Goal: Navigation & Orientation: Find specific page/section

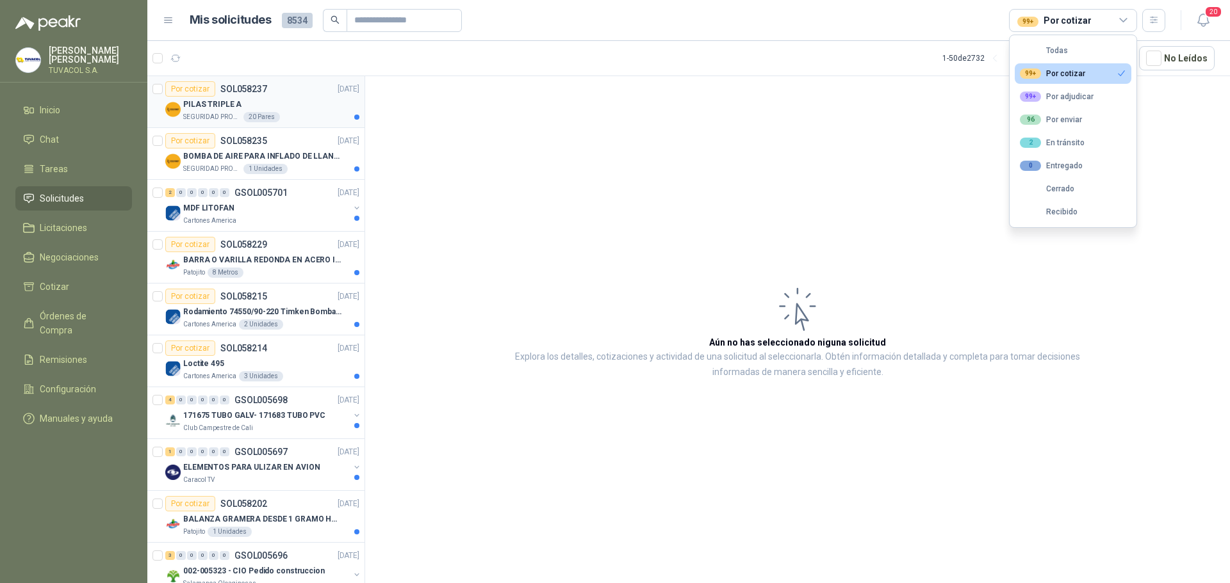
click at [242, 103] on div "PILAS TRIPLE A" at bounding box center [271, 104] width 176 height 15
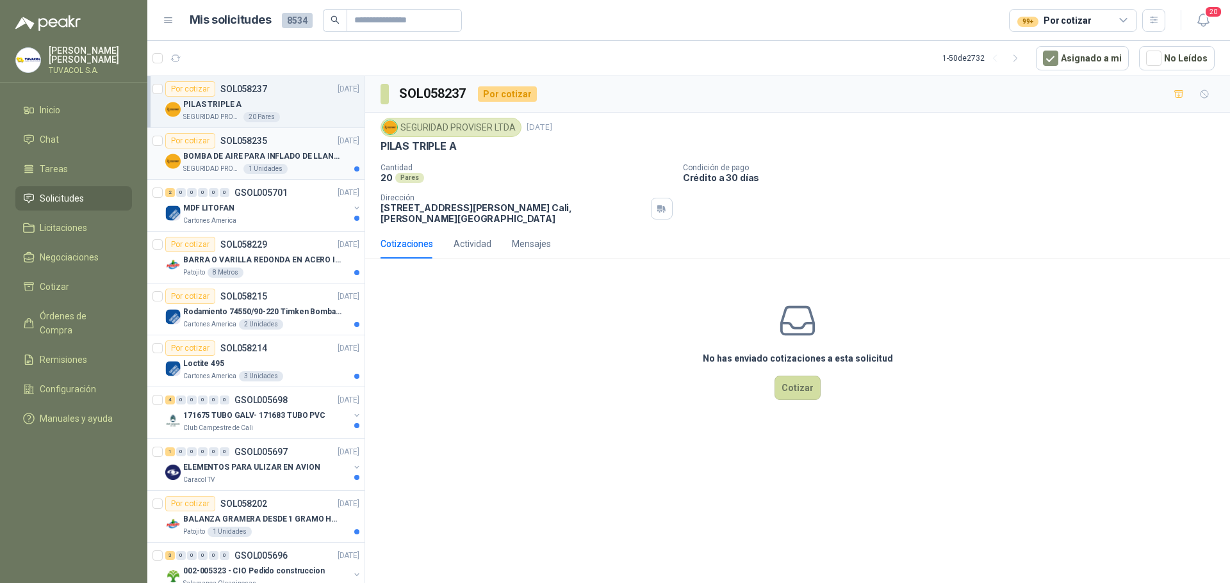
click at [220, 160] on p "BOMBA DE AIRE PARA INFLADO DE LLANTAS DE BICICLETA" at bounding box center [262, 156] width 159 height 12
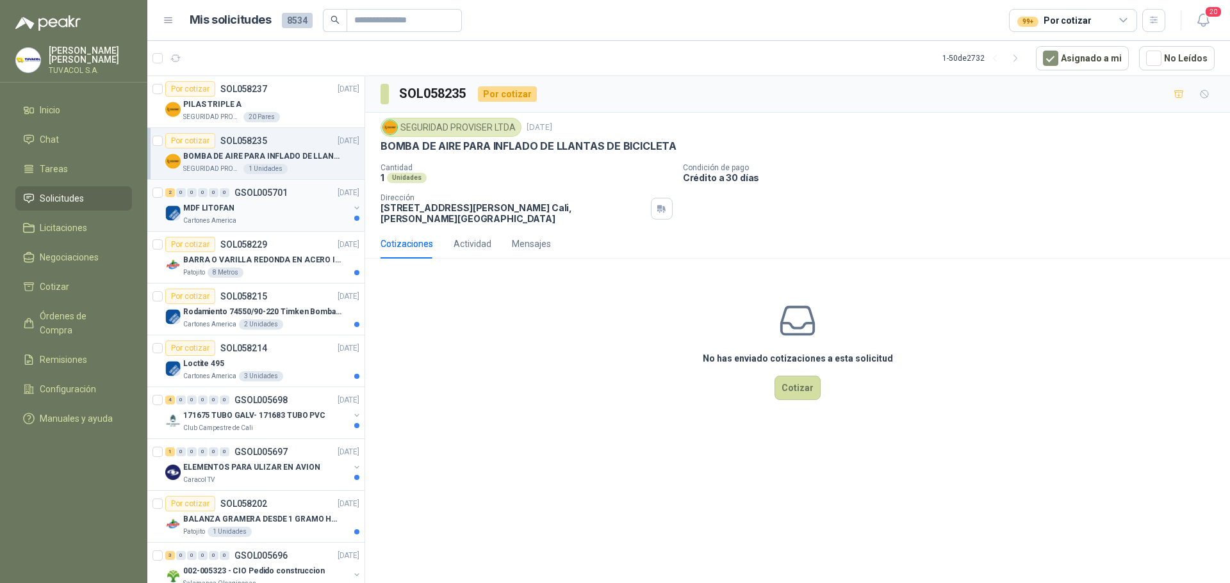
click at [247, 212] on div "MDF LITOFAN" at bounding box center [266, 207] width 166 height 15
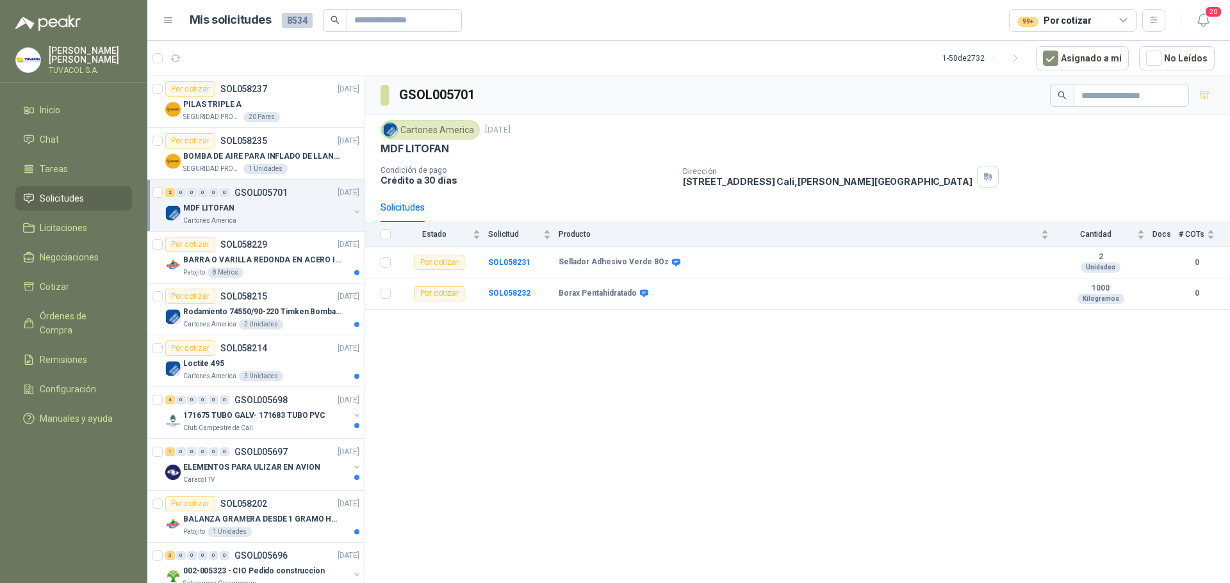
scroll to position [64, 0]
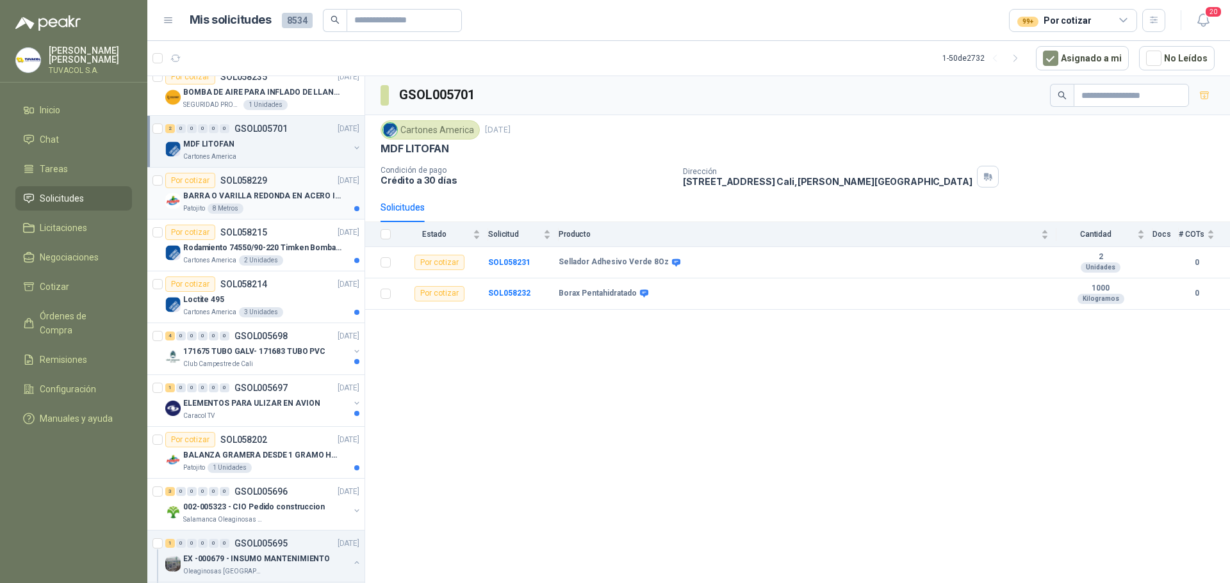
click at [206, 202] on p "BARRA O VARILLA REDONDA EN ACERO INOXIDABLE DE 2" O 50 MM" at bounding box center [262, 196] width 159 height 12
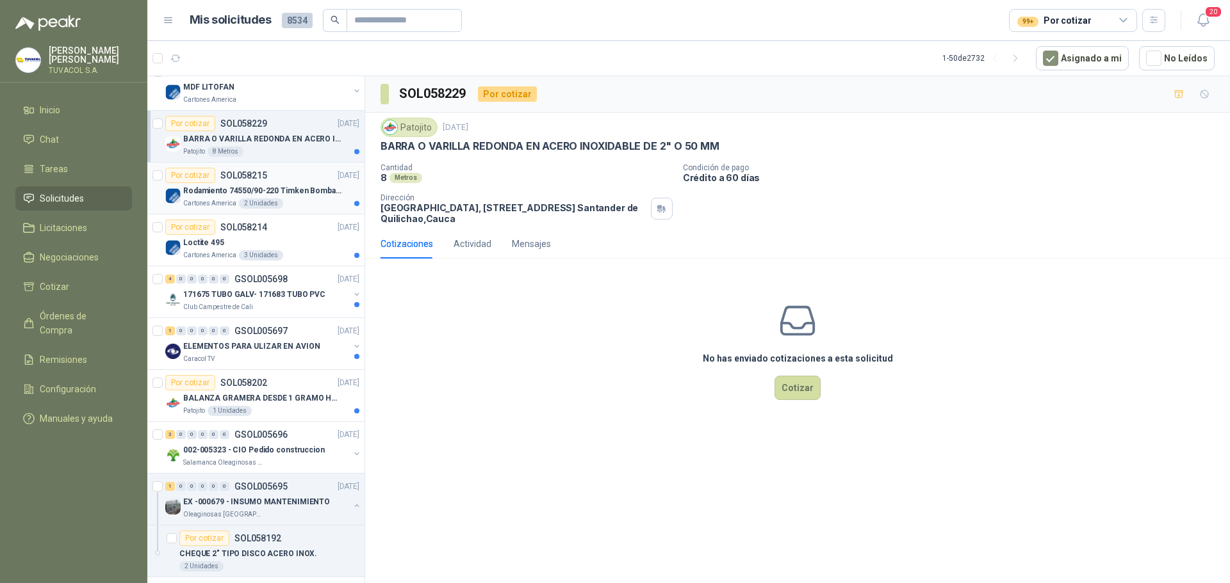
scroll to position [128, 0]
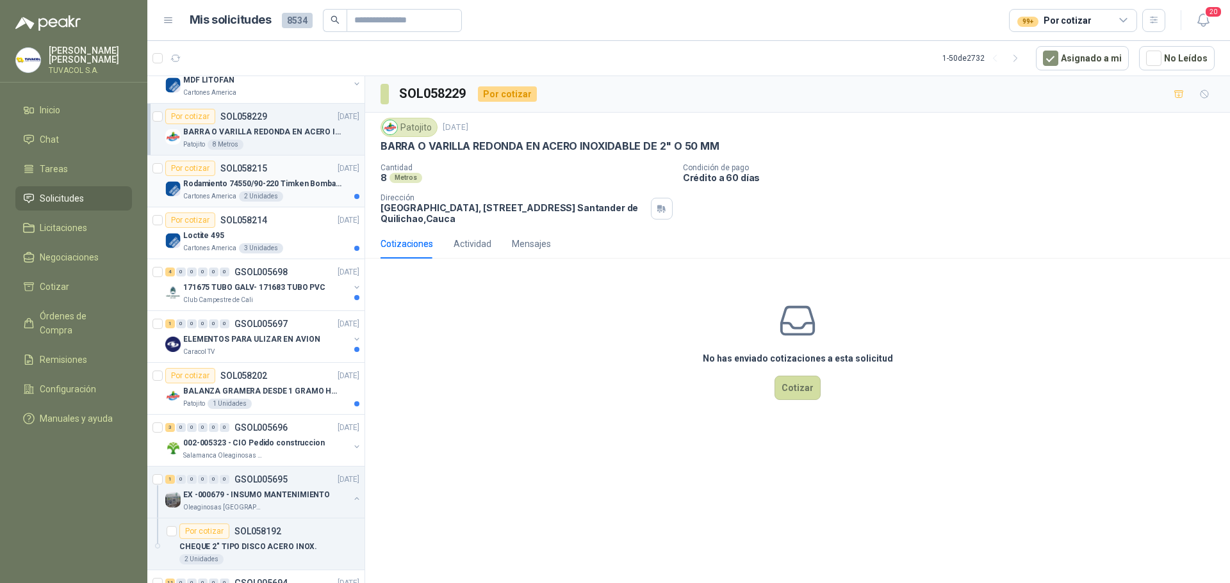
click at [206, 201] on p "Cartones America" at bounding box center [209, 196] width 53 height 10
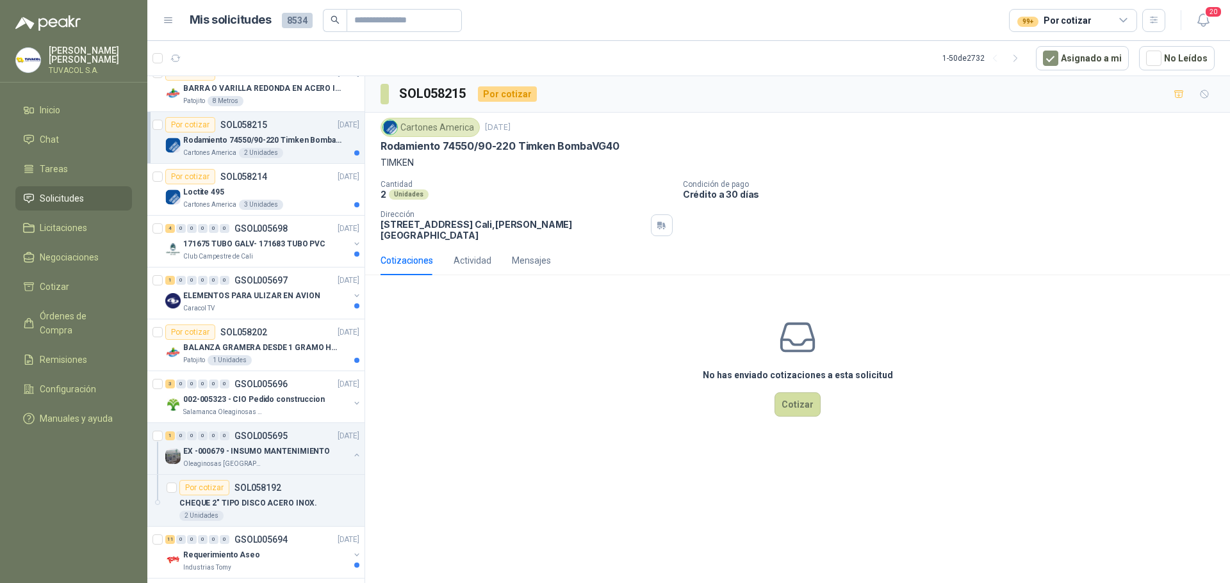
scroll to position [192, 0]
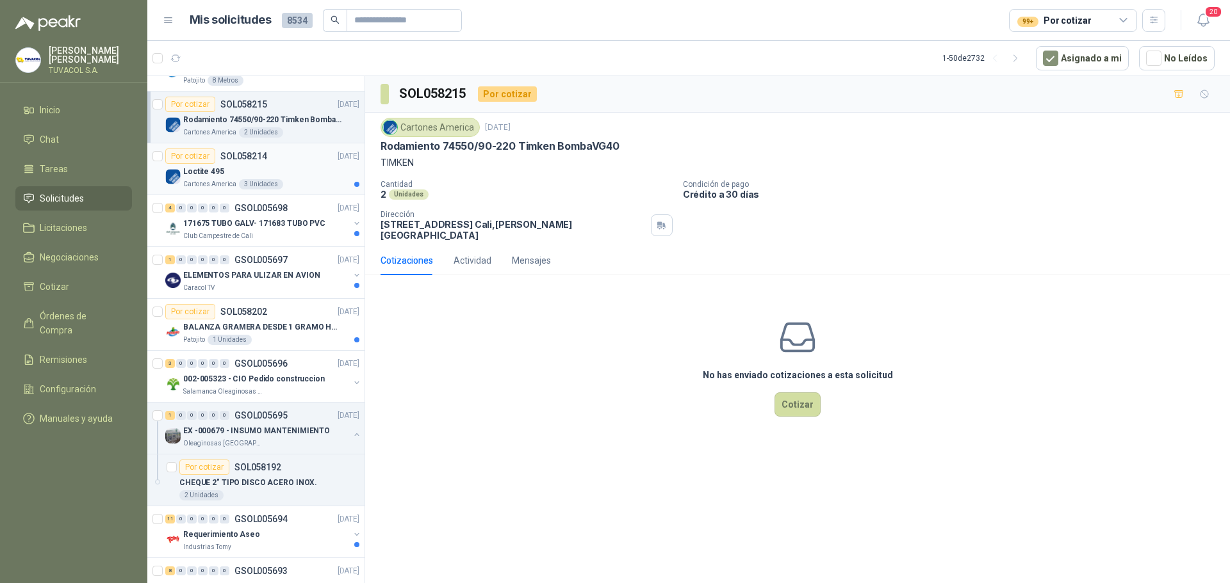
click at [302, 178] on div "Loctite 495" at bounding box center [271, 171] width 176 height 15
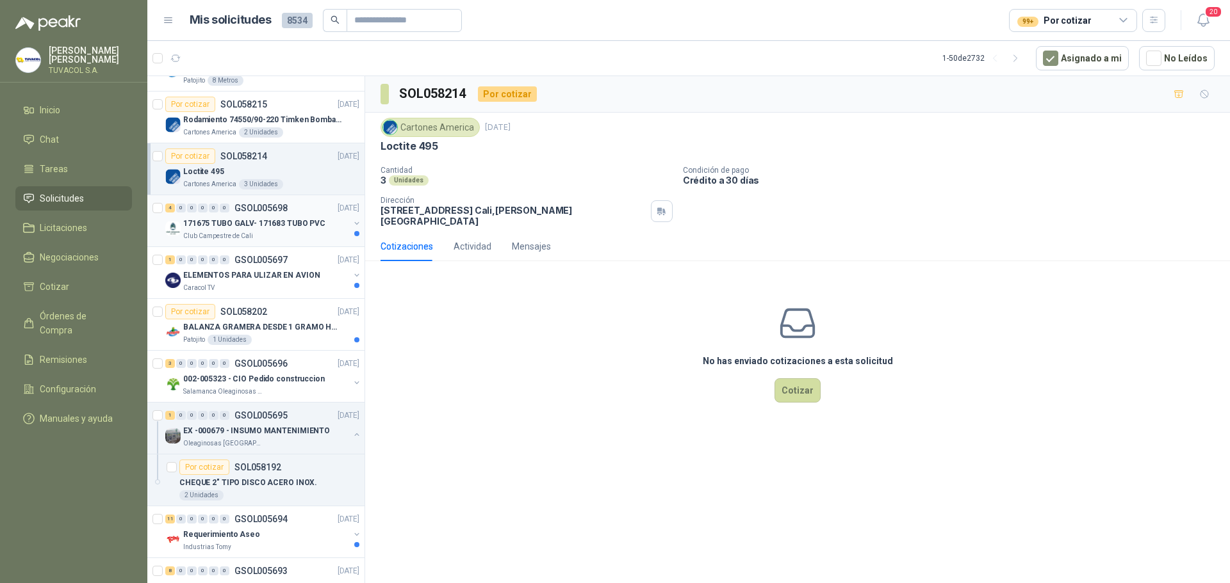
click at [279, 227] on p "171675 TUBO GALV- 171683 TUBO PVC" at bounding box center [254, 224] width 142 height 12
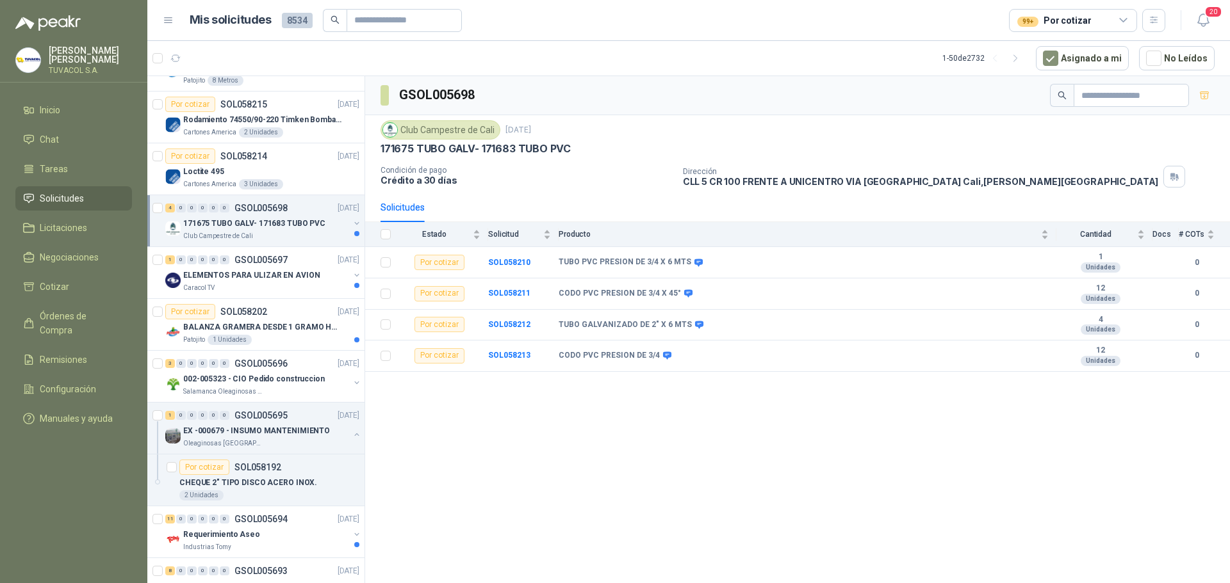
scroll to position [320, 0]
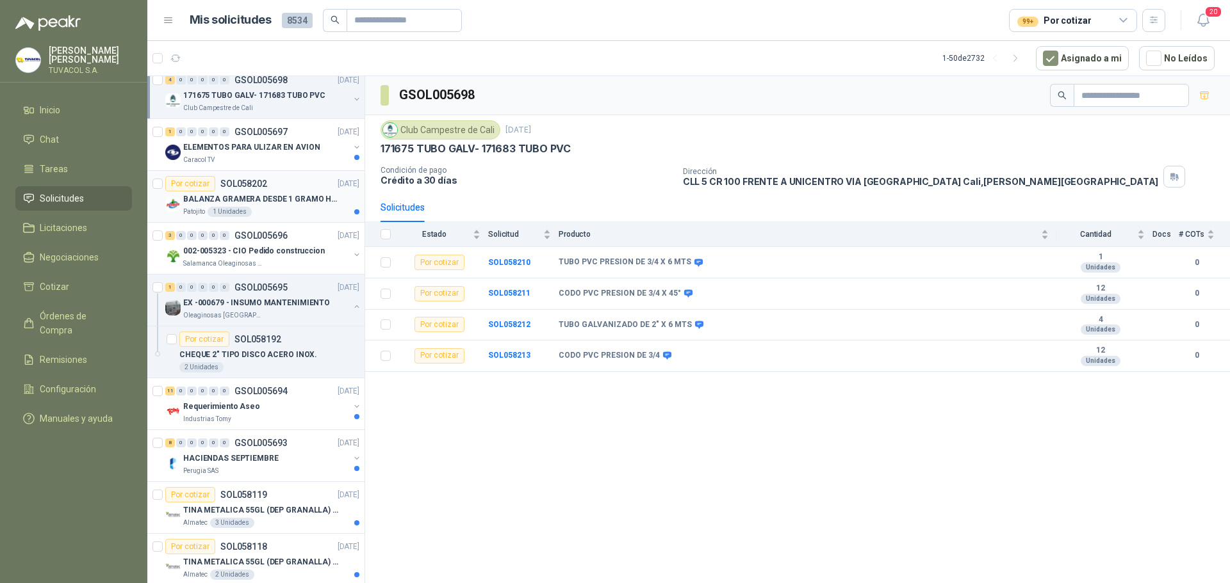
click at [260, 204] on p "BALANZA GRAMERA DESDE 1 GRAMO HASTA 5 GRAMOS" at bounding box center [262, 199] width 159 height 12
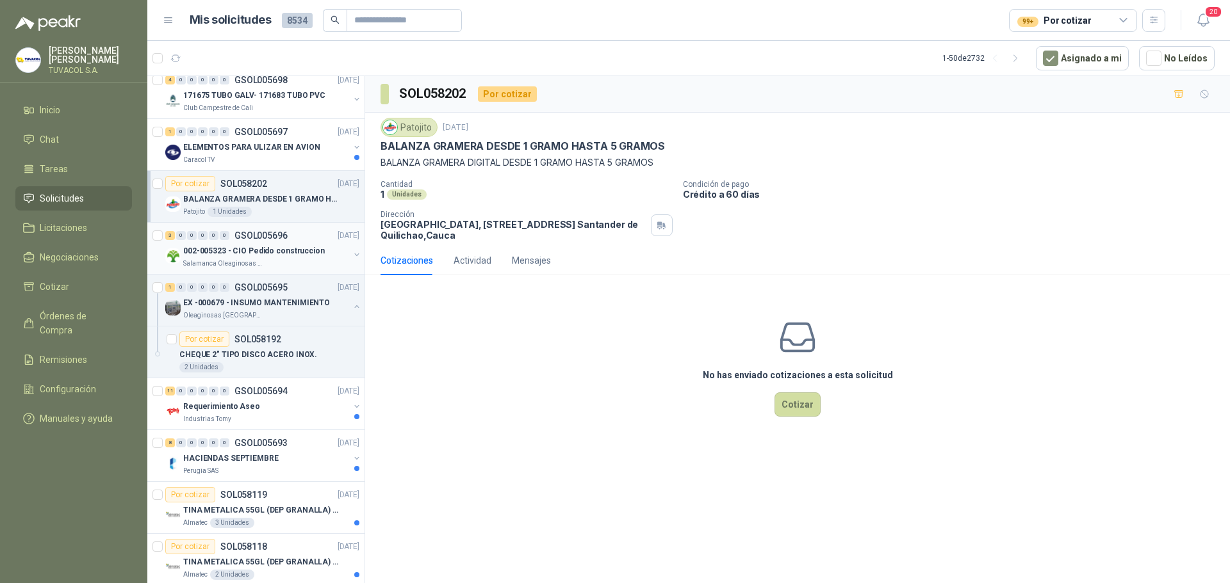
click at [284, 260] on div "Salamanca Oleaginosas SAS" at bounding box center [266, 264] width 166 height 10
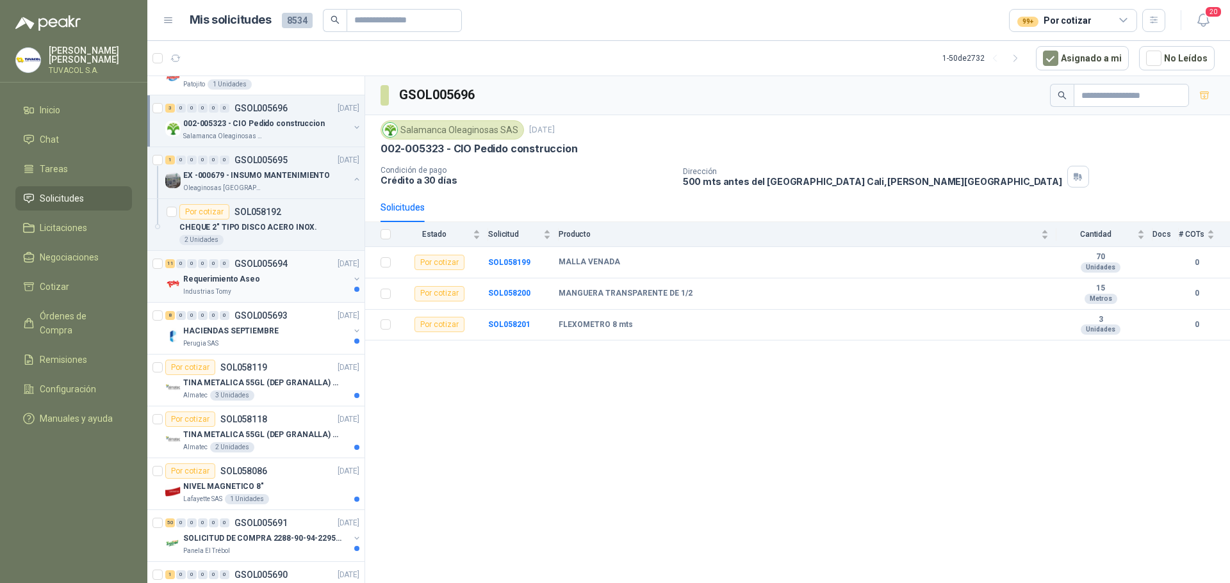
scroll to position [448, 0]
click at [279, 279] on div "Requerimiento Aseo" at bounding box center [266, 278] width 166 height 15
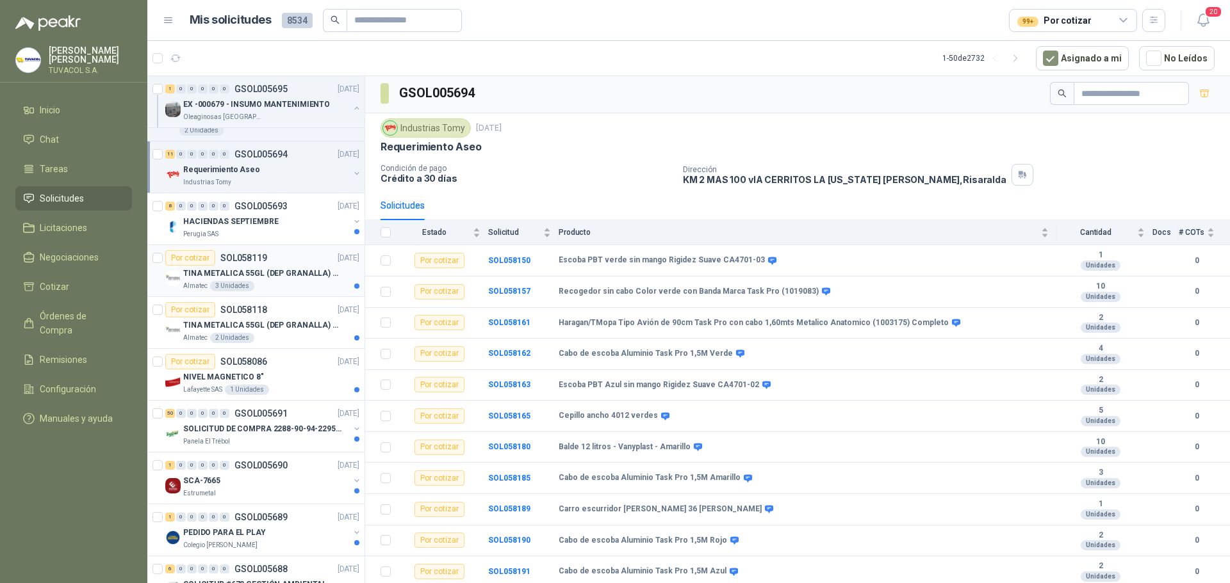
scroll to position [576, 0]
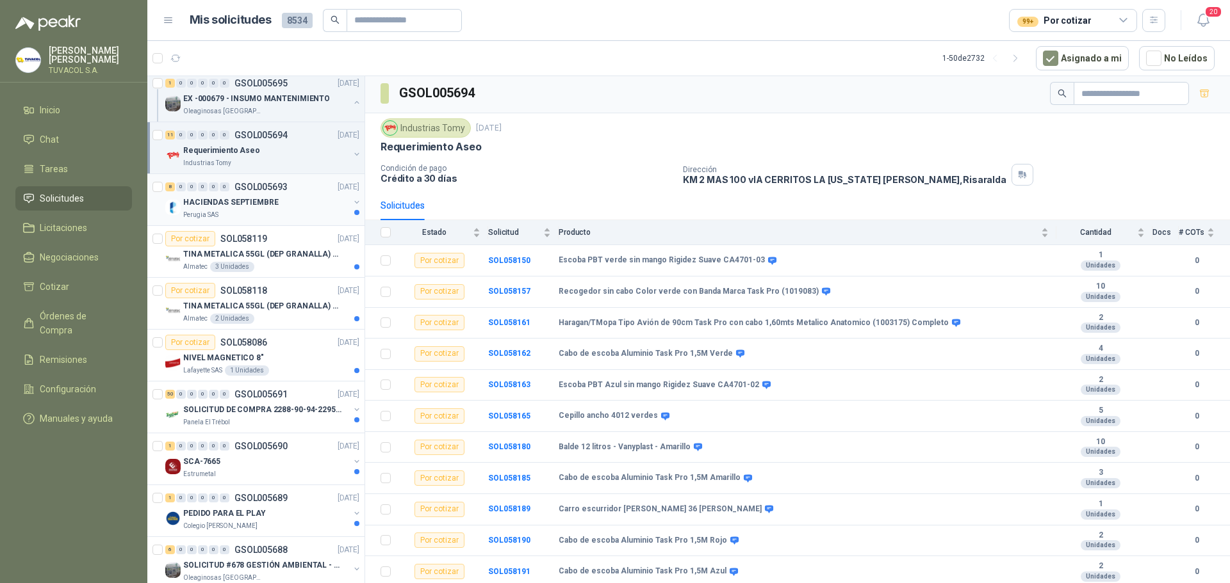
click at [292, 209] on div "HACIENDAS SEPTIEMBRE" at bounding box center [266, 202] width 166 height 15
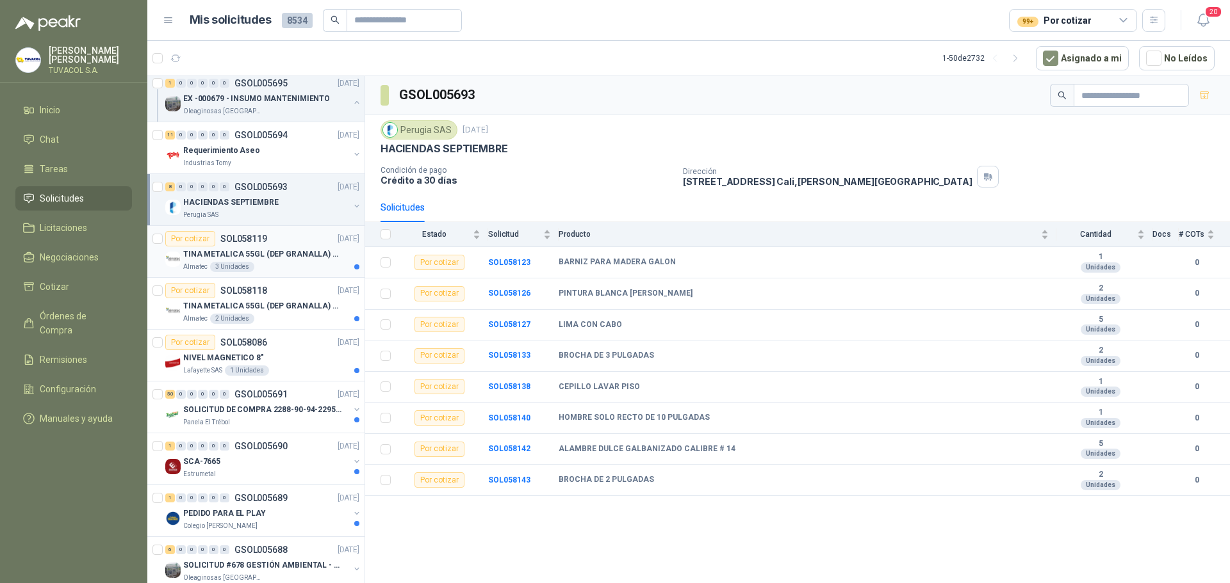
click at [283, 254] on p "TINA METALICA 55GL (DEP GRANALLA) CON TAPA" at bounding box center [262, 254] width 159 height 12
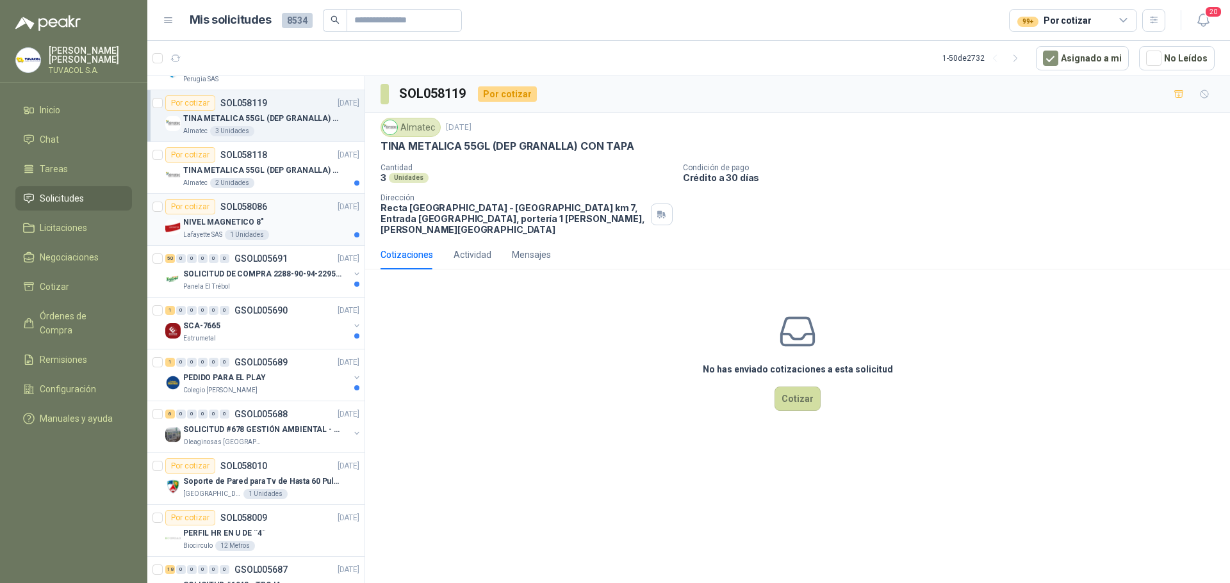
scroll to position [768, 0]
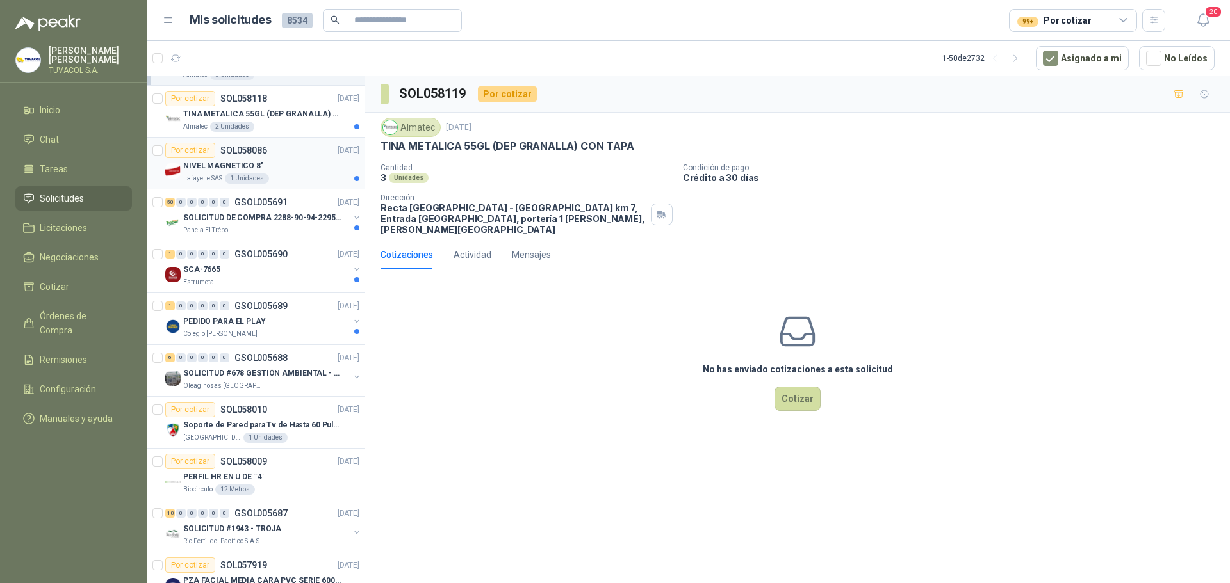
click at [279, 150] on div "Por cotizar SOL058086 [DATE]" at bounding box center [262, 150] width 194 height 15
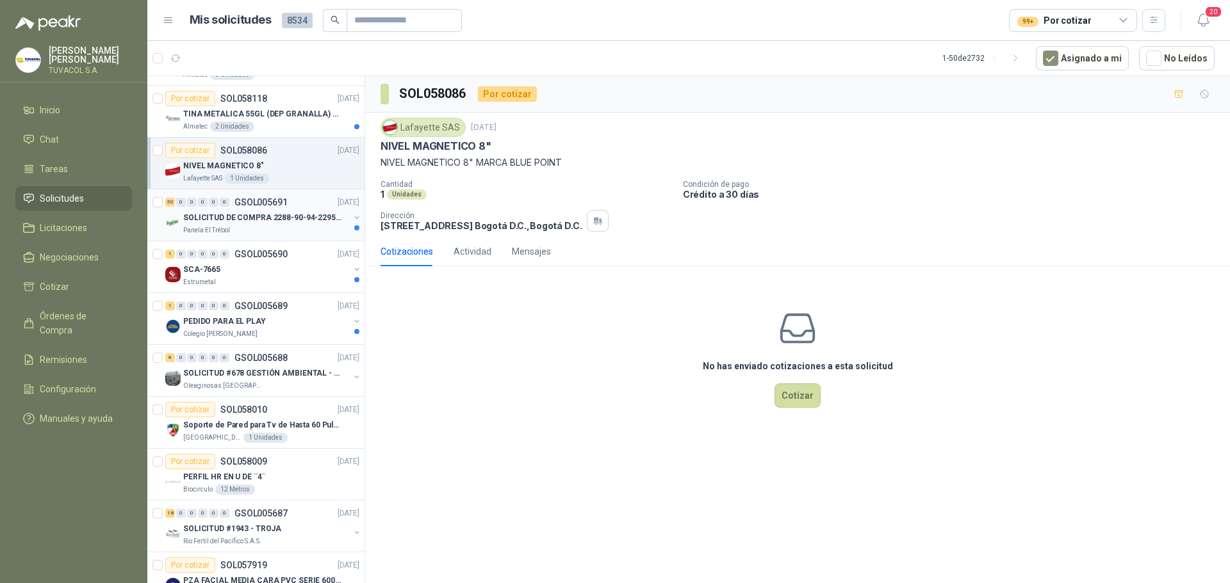
click at [288, 217] on p "SOLICITUD DE COMPRA 2288-90-94-2295-96-2301-02-04" at bounding box center [262, 218] width 159 height 12
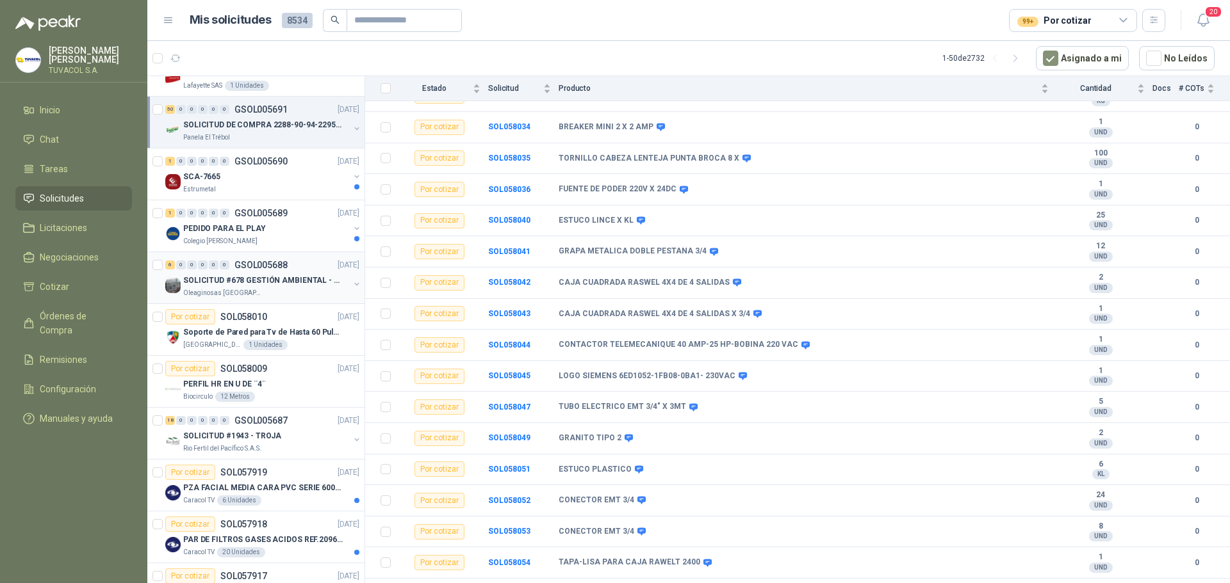
scroll to position [961, 0]
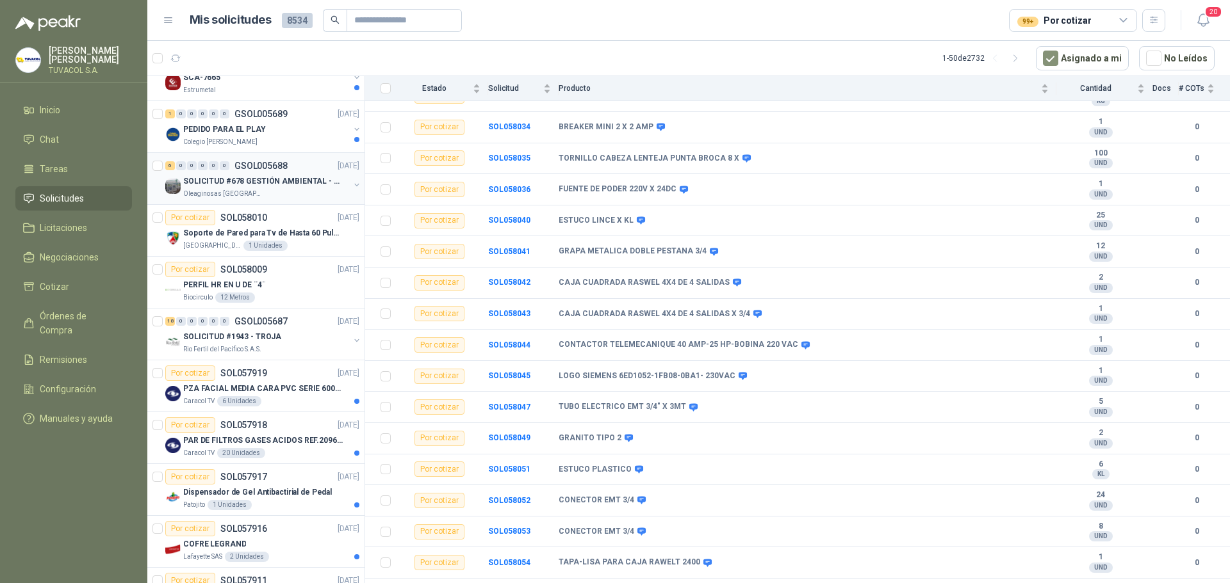
click at [256, 177] on p "SOLICITUD #678 GESTIÓN AMBIENTAL - TUMACO" at bounding box center [262, 181] width 159 height 12
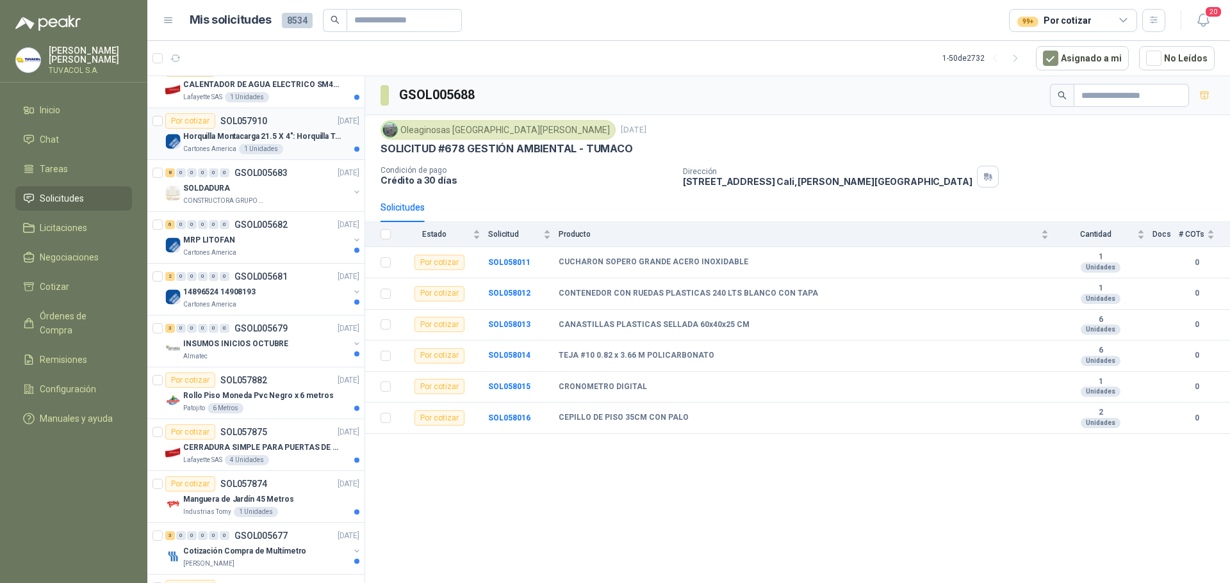
scroll to position [1473, 0]
click at [259, 193] on div "SOLDADURA" at bounding box center [266, 187] width 166 height 15
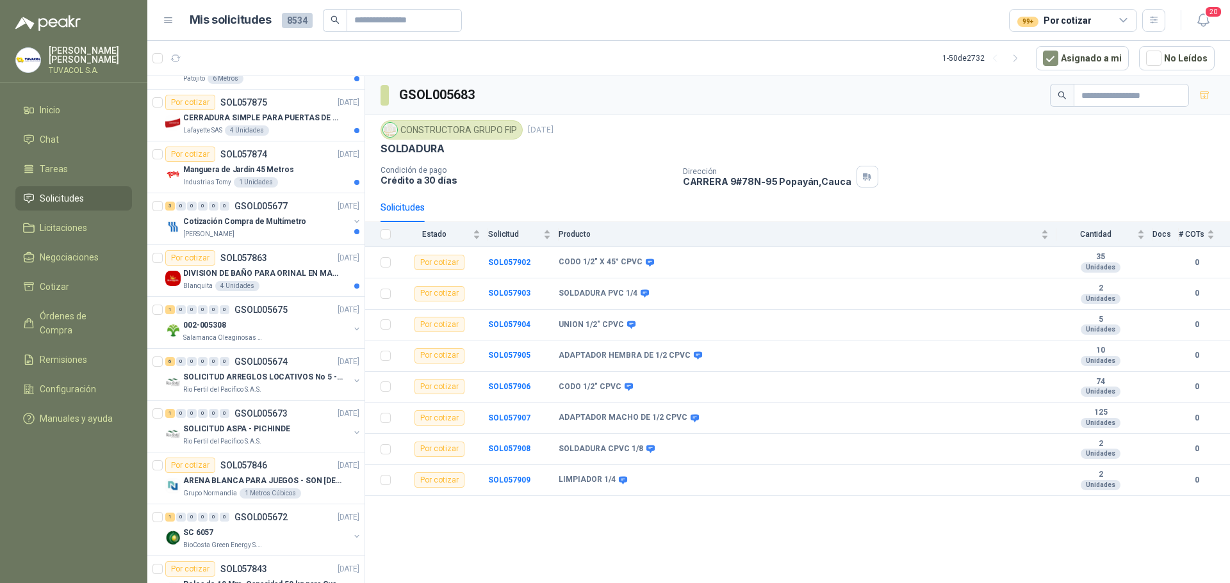
scroll to position [1857, 0]
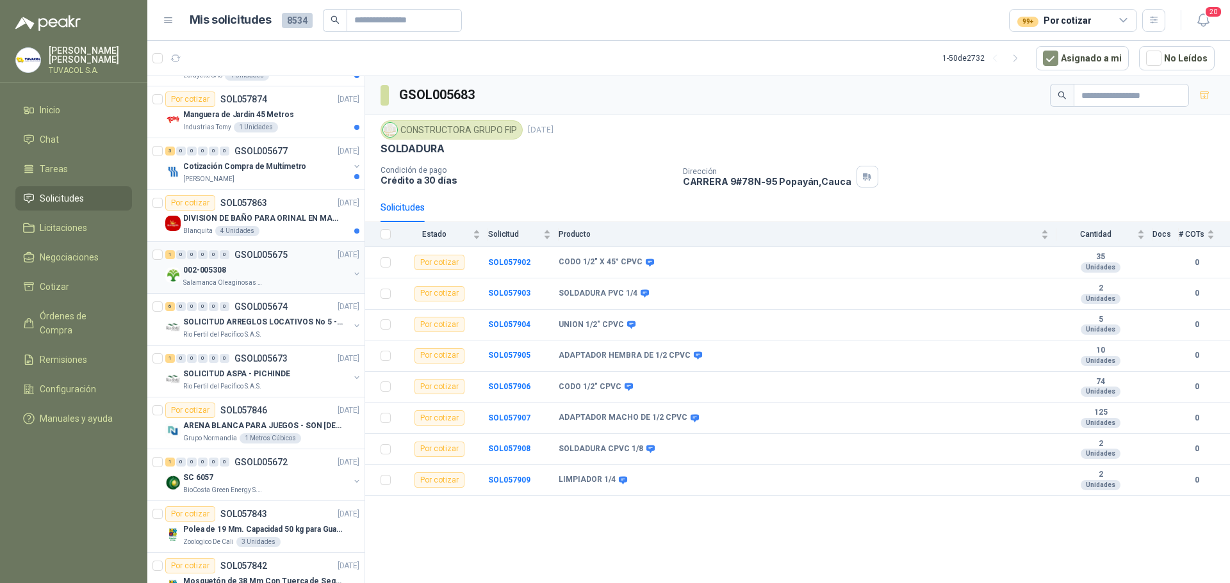
click at [272, 279] on div "Salamanca Oleaginosas SAS" at bounding box center [266, 283] width 166 height 10
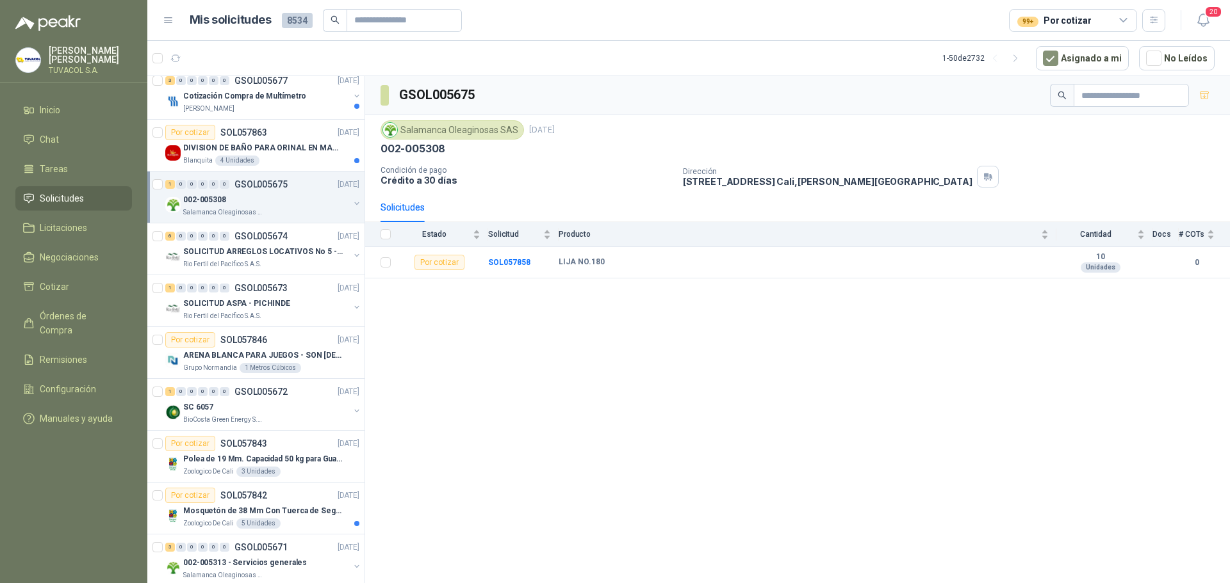
scroll to position [1985, 0]
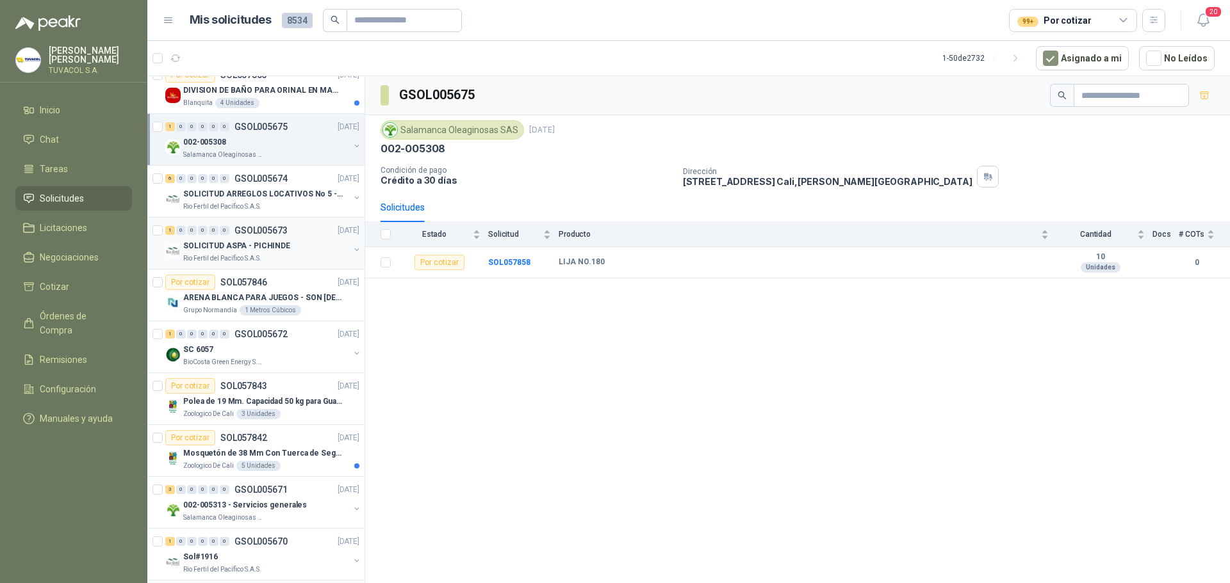
click at [282, 250] on p "SOLICITUD ASPA - PICHINDE" at bounding box center [236, 246] width 107 height 12
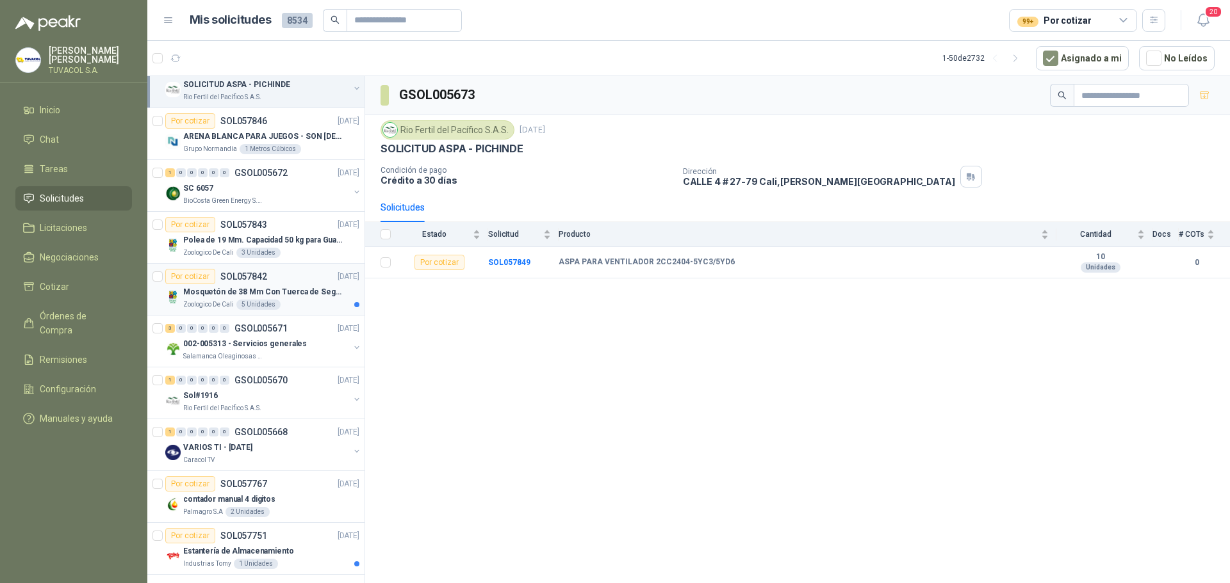
scroll to position [2162, 0]
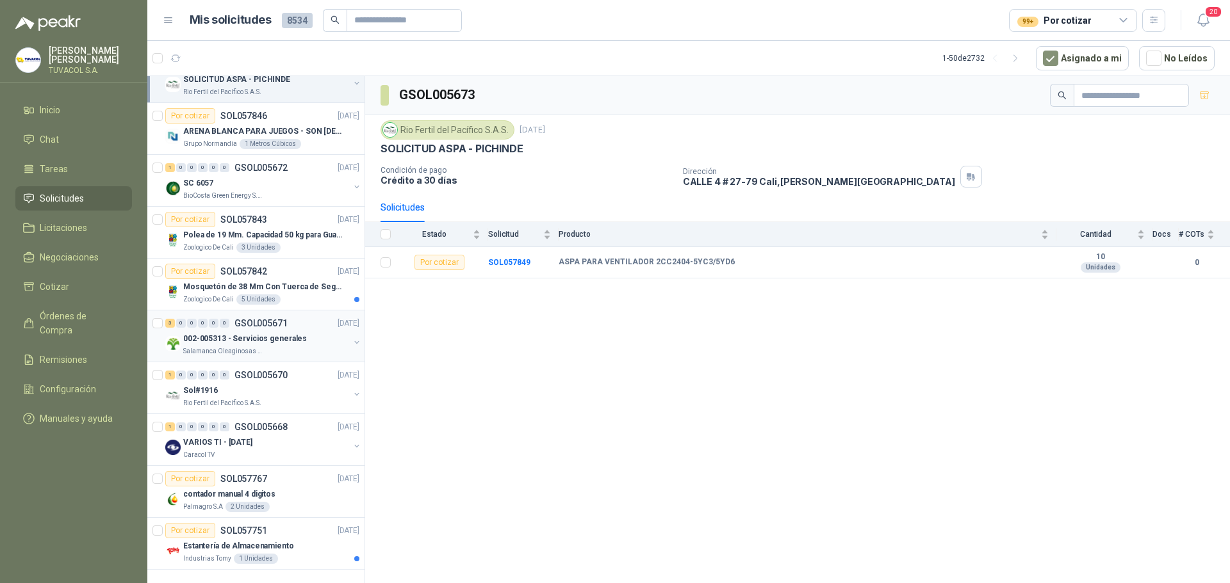
click at [266, 346] on div "Salamanca Oleaginosas SAS" at bounding box center [266, 351] width 166 height 10
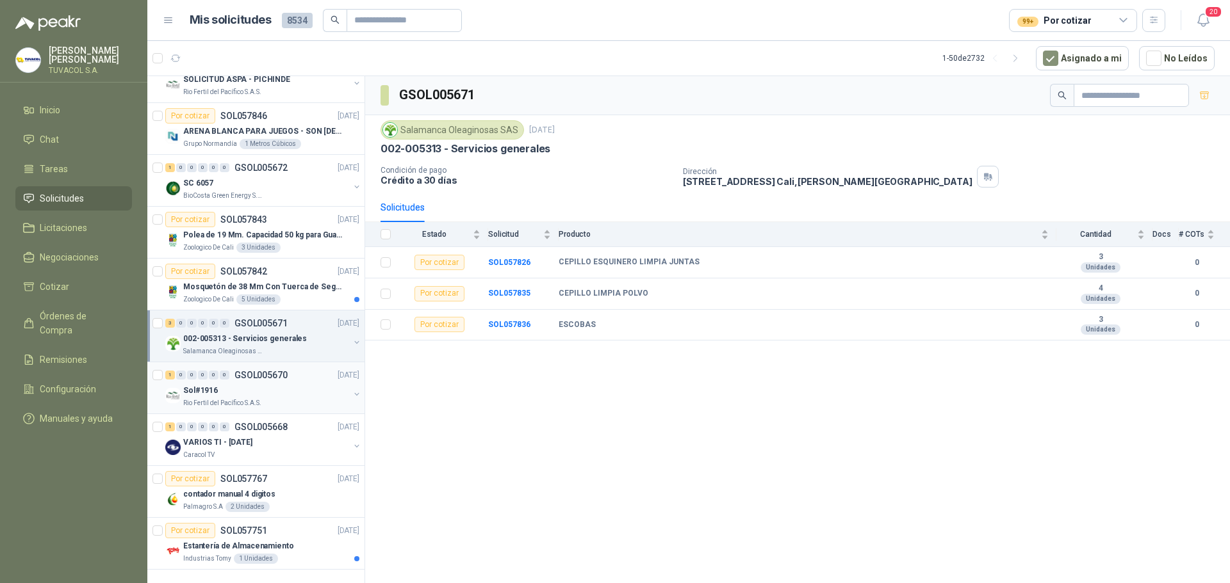
click at [266, 371] on p "GSOL005670" at bounding box center [260, 375] width 53 height 9
